Goal: Information Seeking & Learning: Learn about a topic

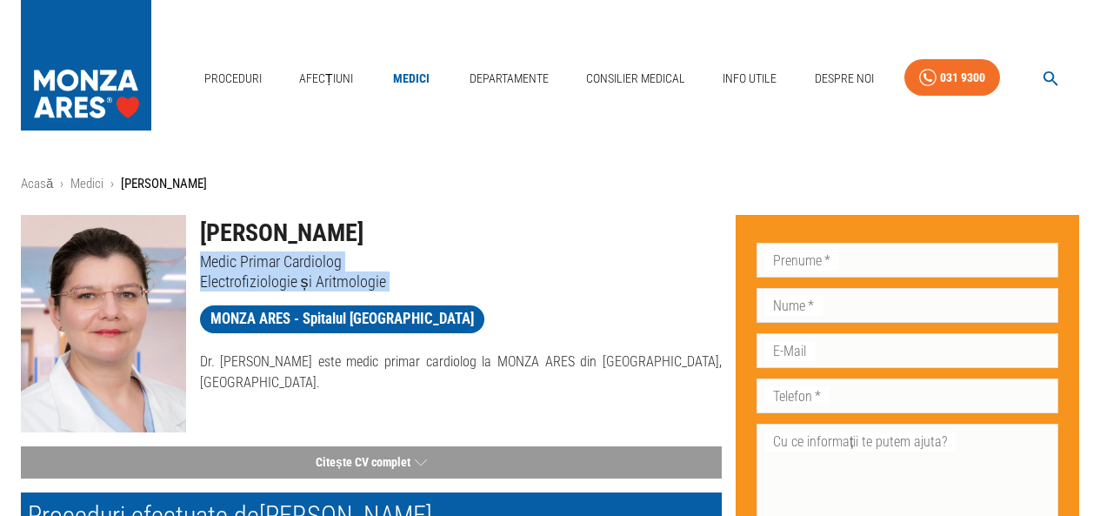
click at [384, 293] on div "[PERSON_NAME] Medic Primar Cardiolog Electrofiziologie și Aritmologie MONZA ARE…" at bounding box center [454, 297] width 537 height 192
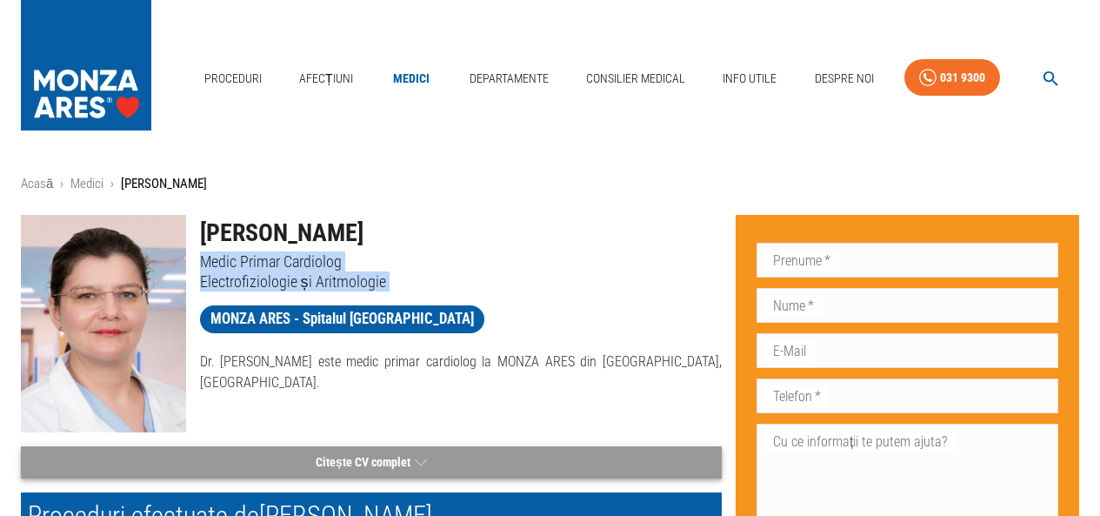
click at [355, 466] on button "Citește CV complet" at bounding box center [371, 462] width 701 height 32
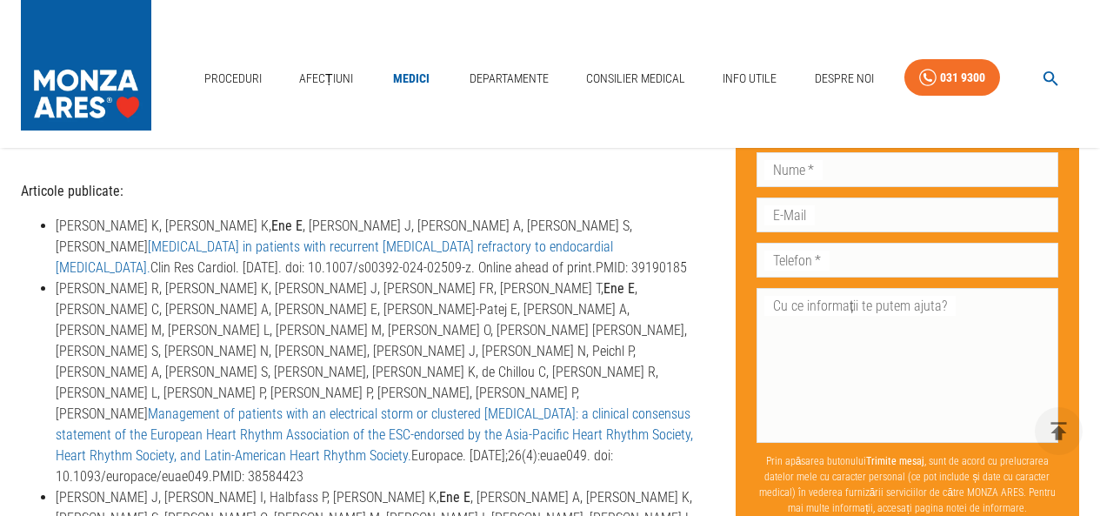
scroll to position [1392, 0]
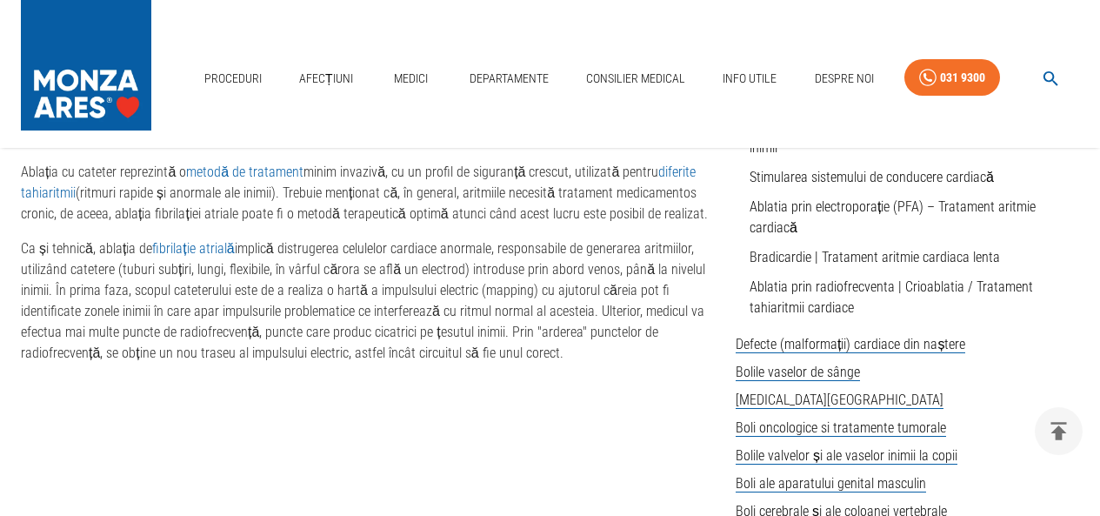
scroll to position [1155, 0]
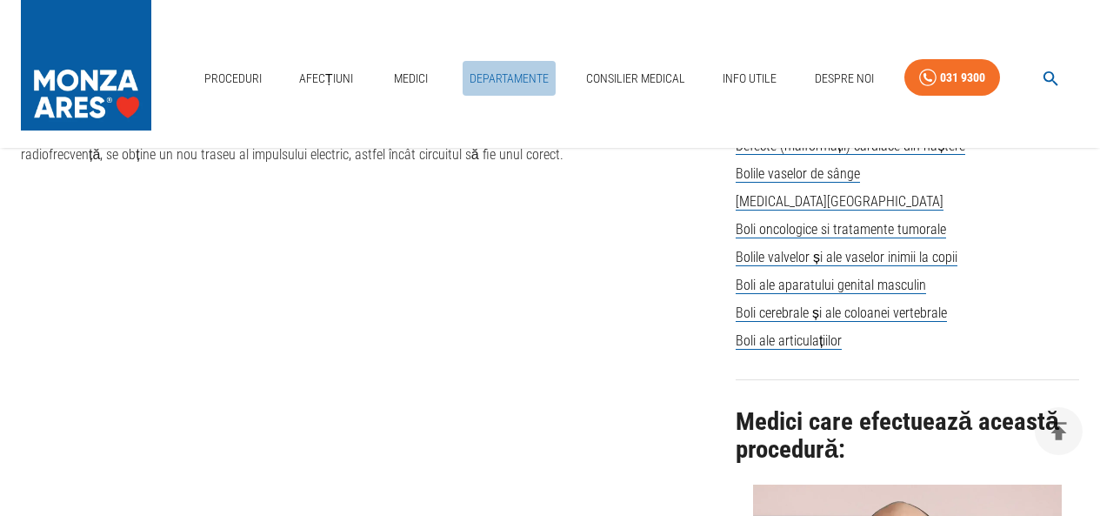
click at [534, 73] on link "Departamente" at bounding box center [509, 79] width 93 height 36
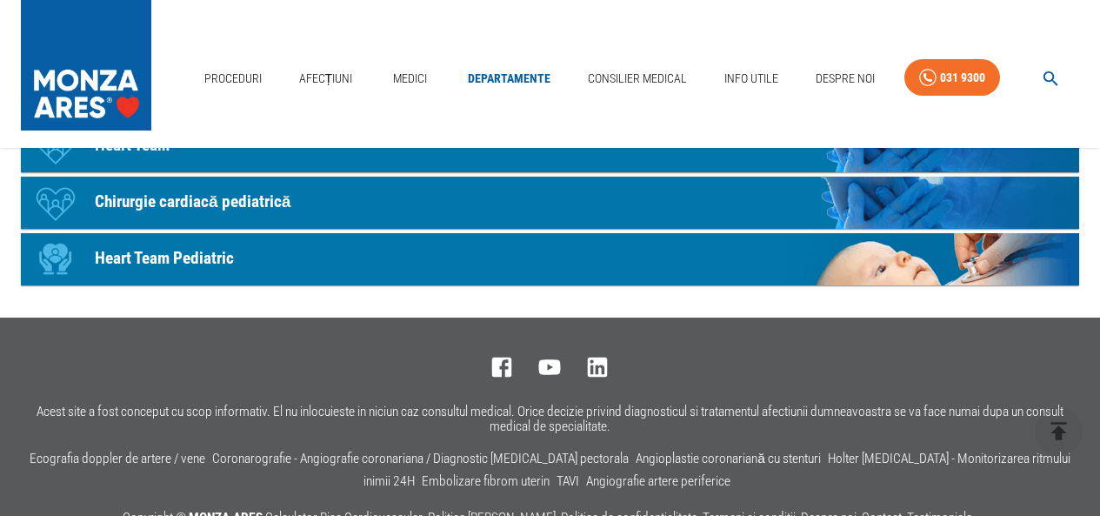
scroll to position [1044, 0]
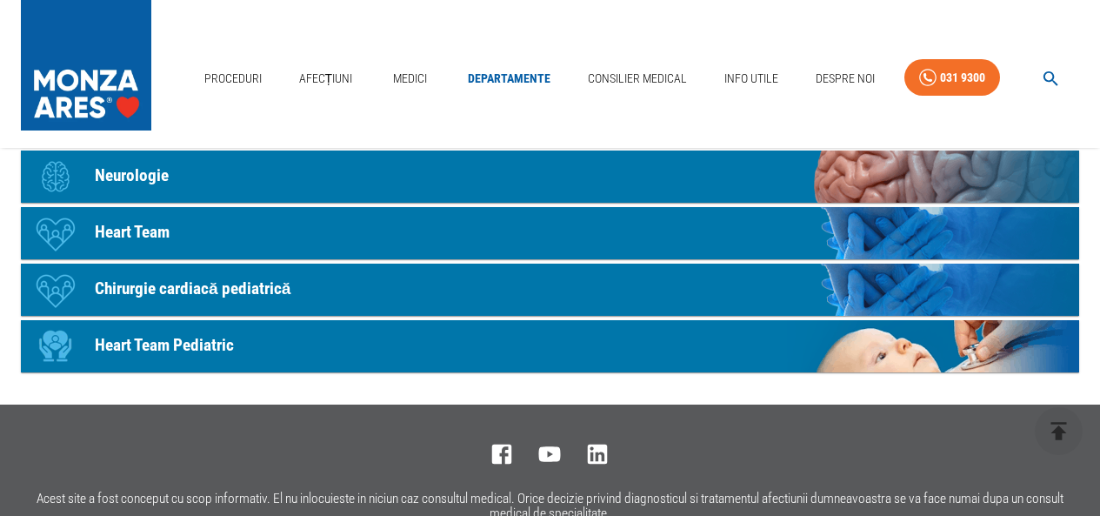
click at [164, 341] on p "Heart Team Pediatric" at bounding box center [164, 345] width 139 height 25
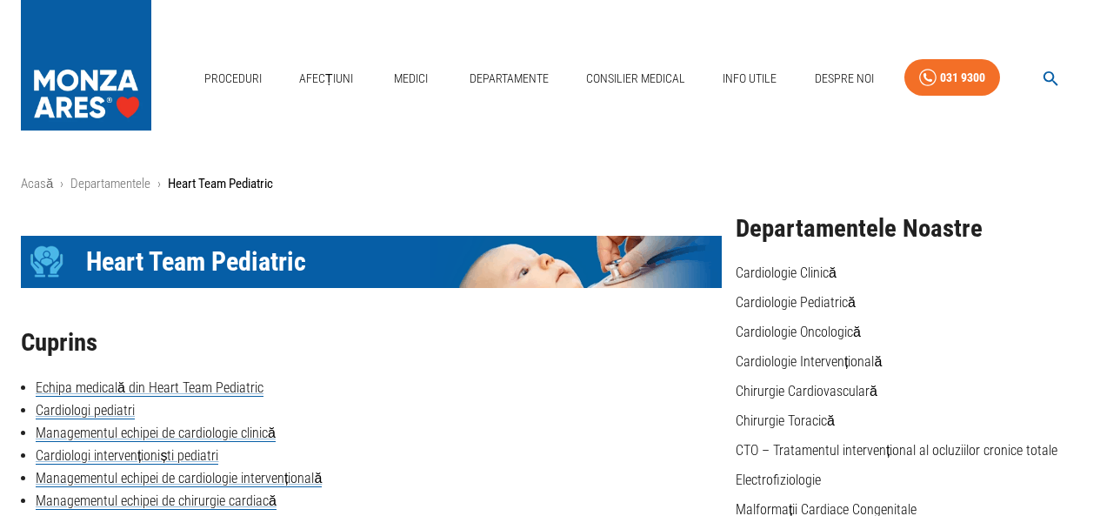
scroll to position [1044, 0]
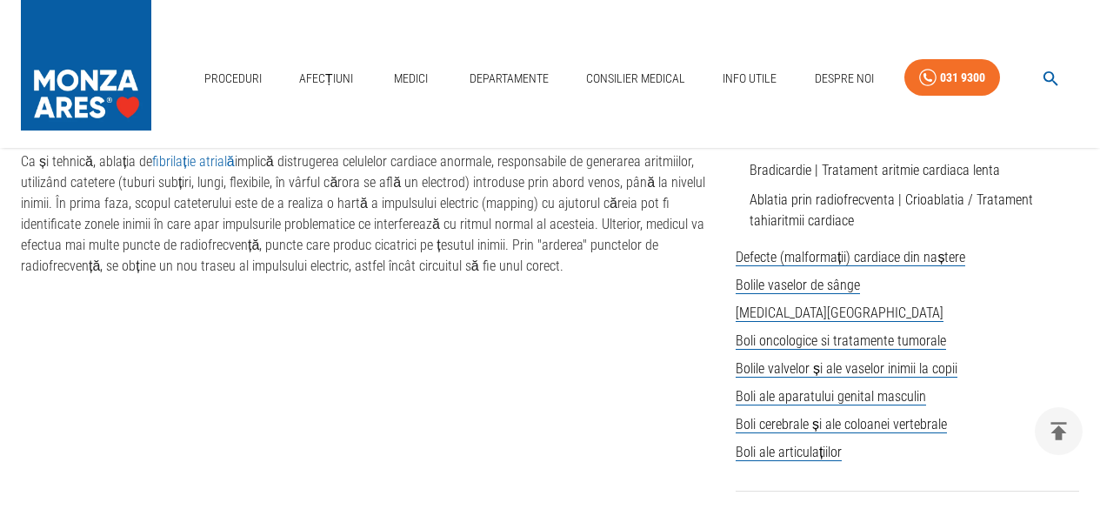
scroll to position [1155, 0]
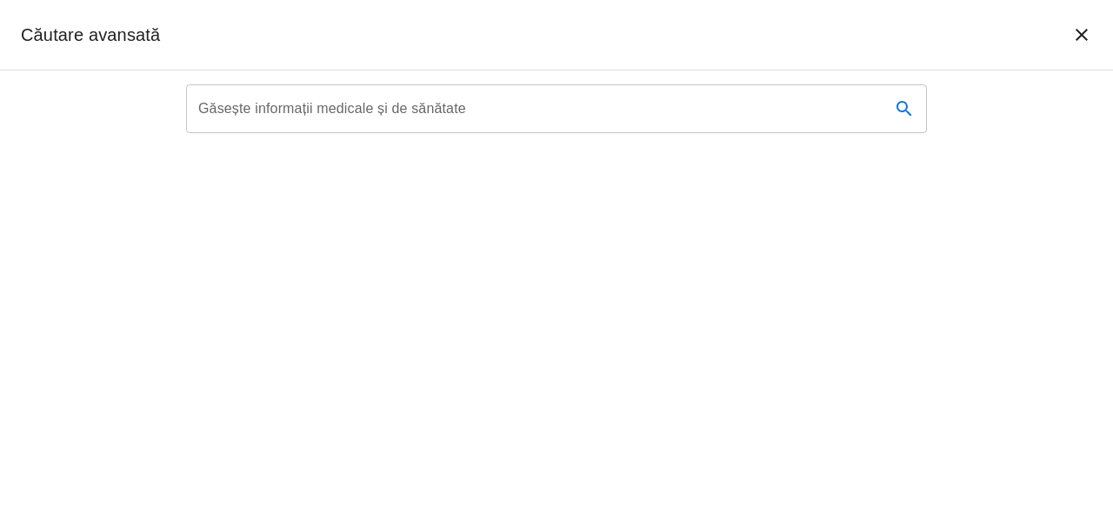
type textarea "ic"
click at [449, 108] on input "Găsește informații medicale și de sănătate" at bounding box center [531, 108] width 691 height 49
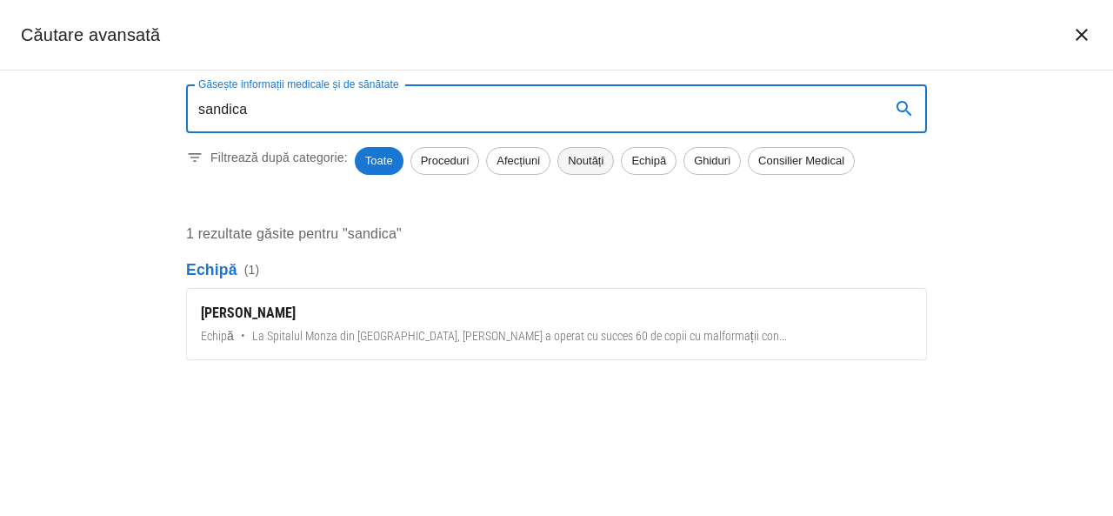
type input "sandica"
click at [577, 164] on span "Noutăți" at bounding box center [585, 160] width 55 height 17
